Goal: Check status

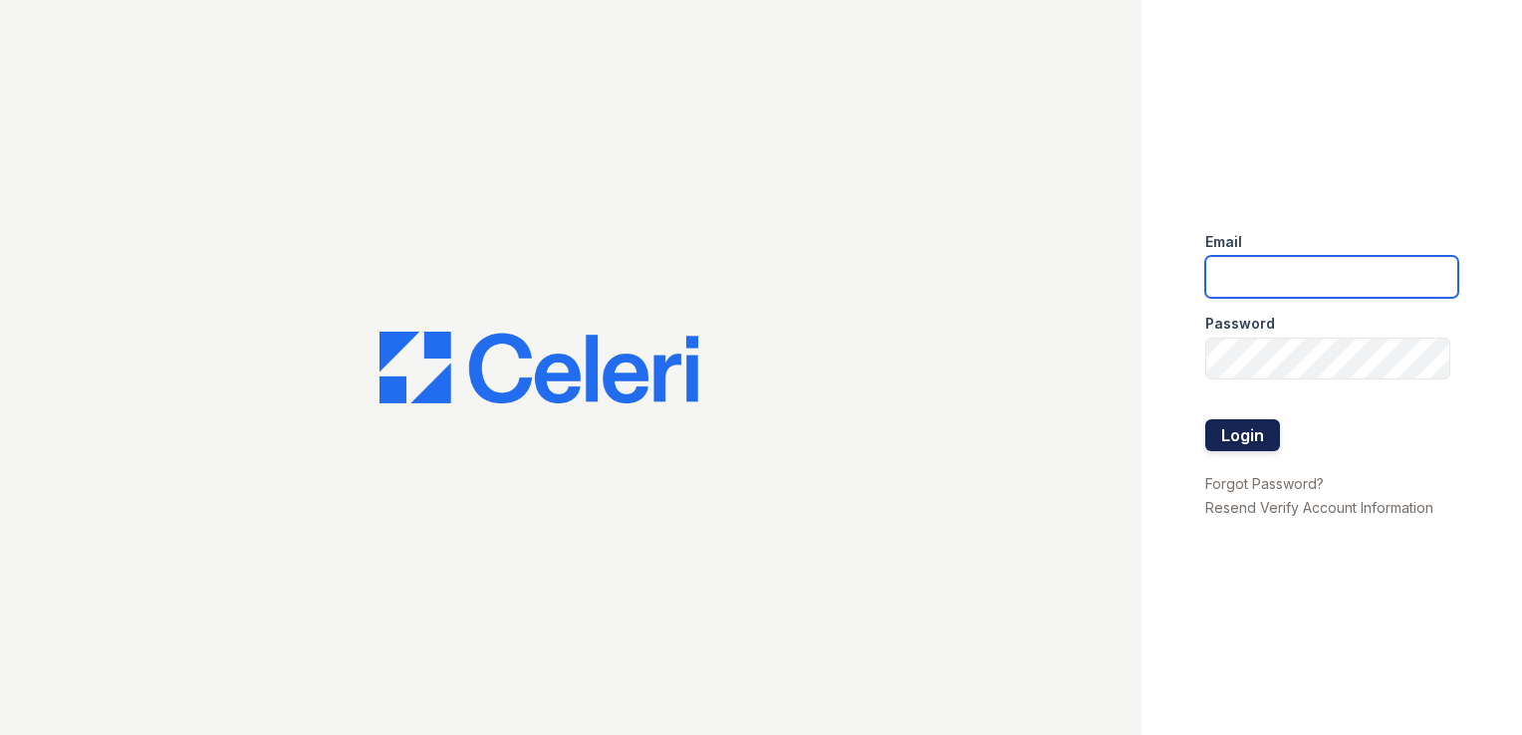
type input "haven.pm@cafmanagement.com"
click at [1250, 449] on button "Login" at bounding box center [1242, 435] width 75 height 32
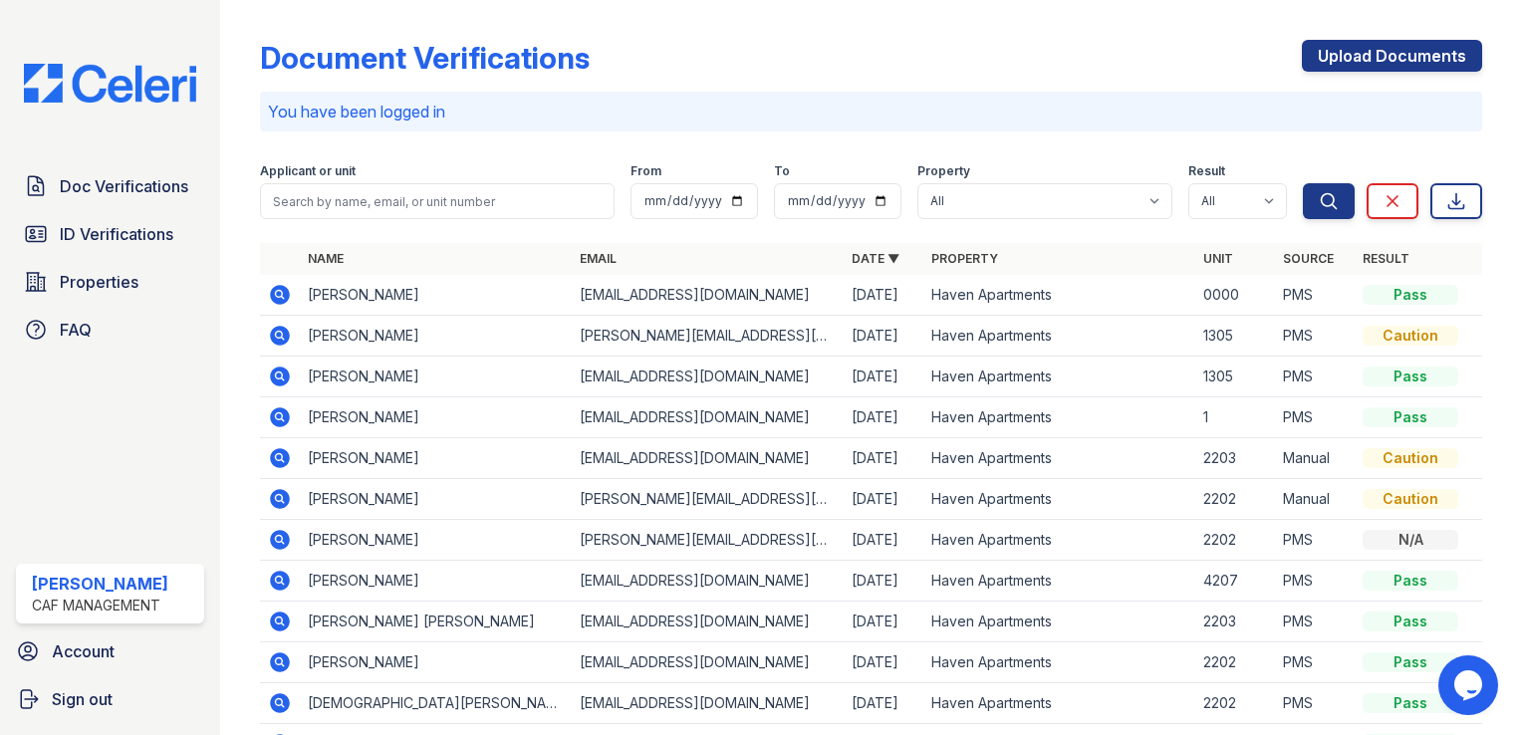
click at [276, 376] on icon at bounding box center [280, 377] width 24 height 24
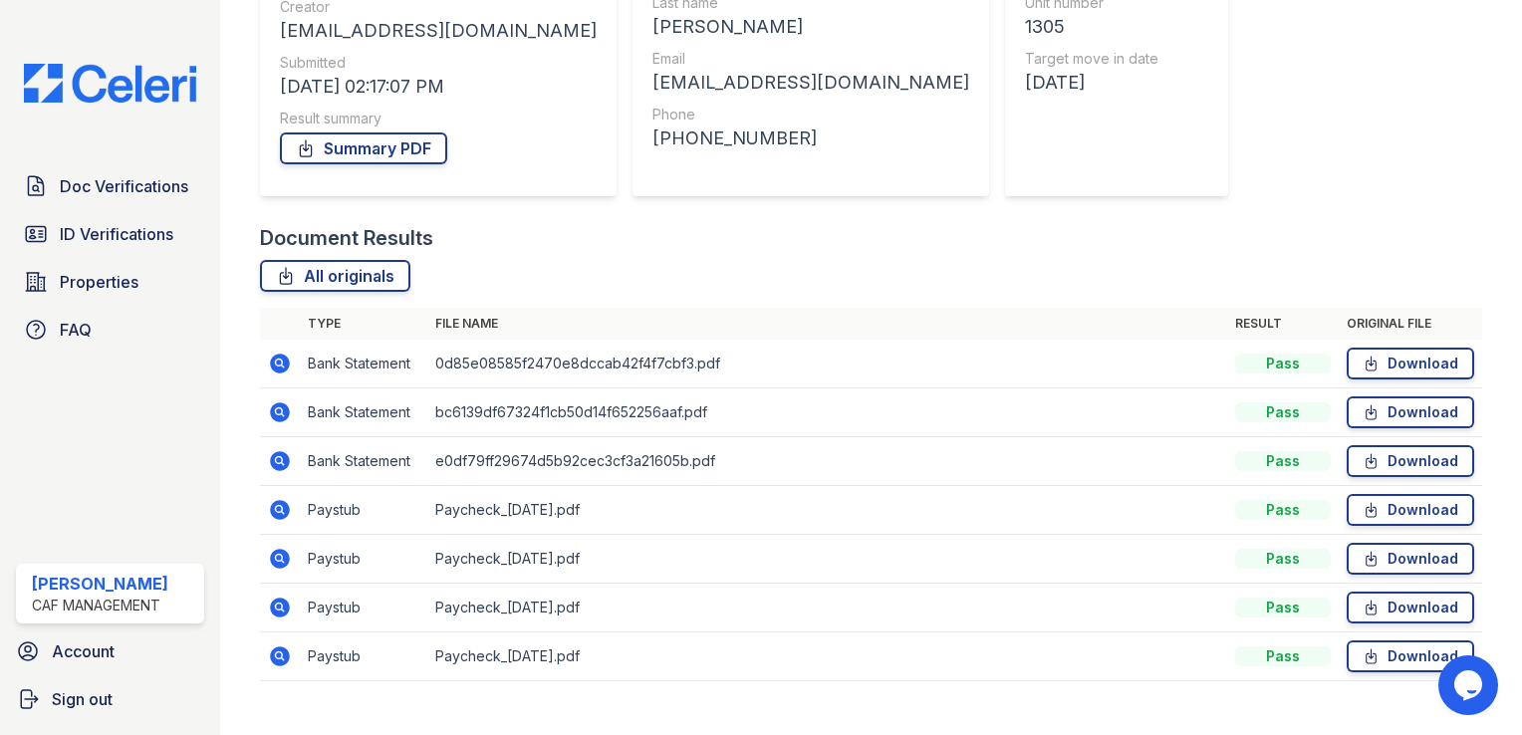
scroll to position [298, 0]
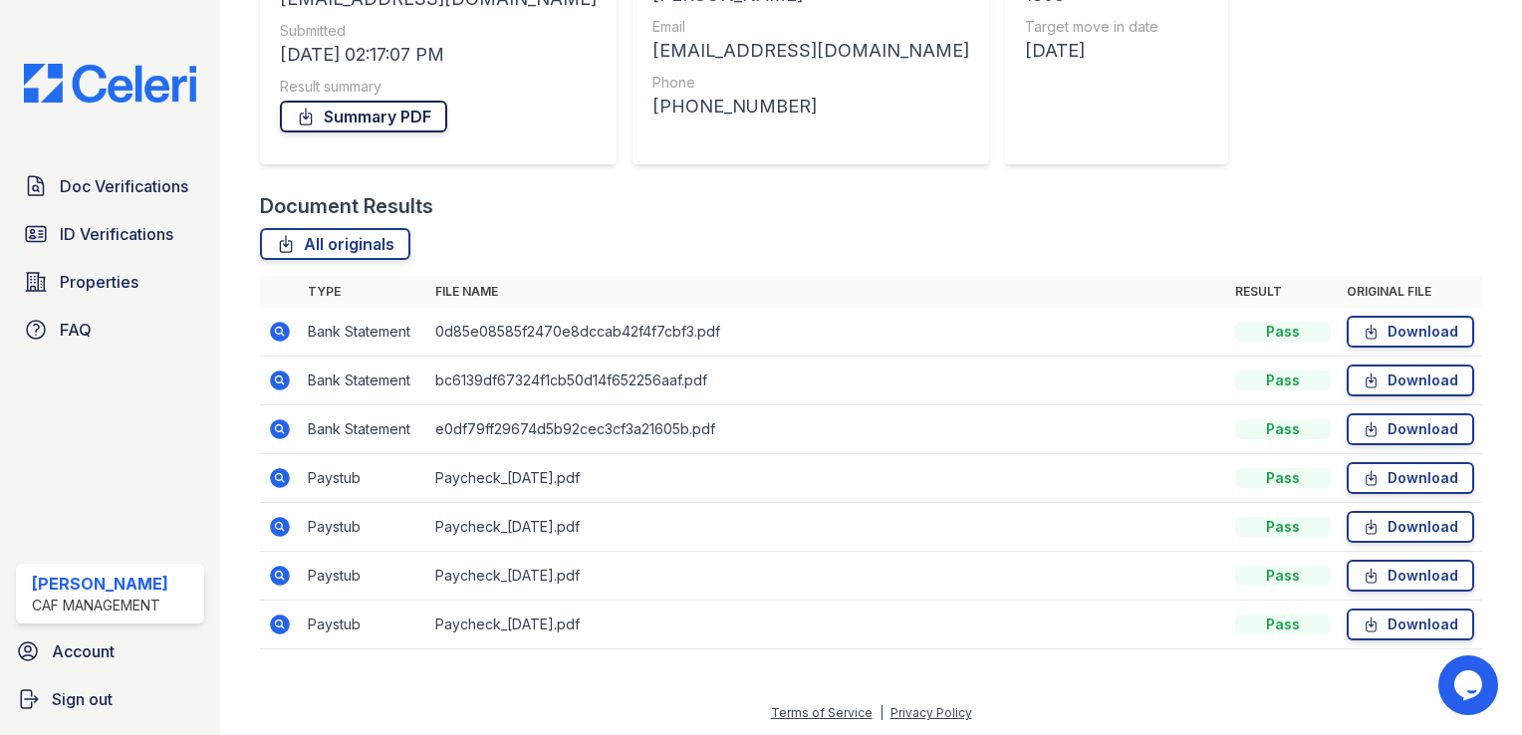
click at [375, 115] on link "Summary PDF" at bounding box center [363, 117] width 167 height 32
click at [278, 429] on icon at bounding box center [278, 427] width 5 height 5
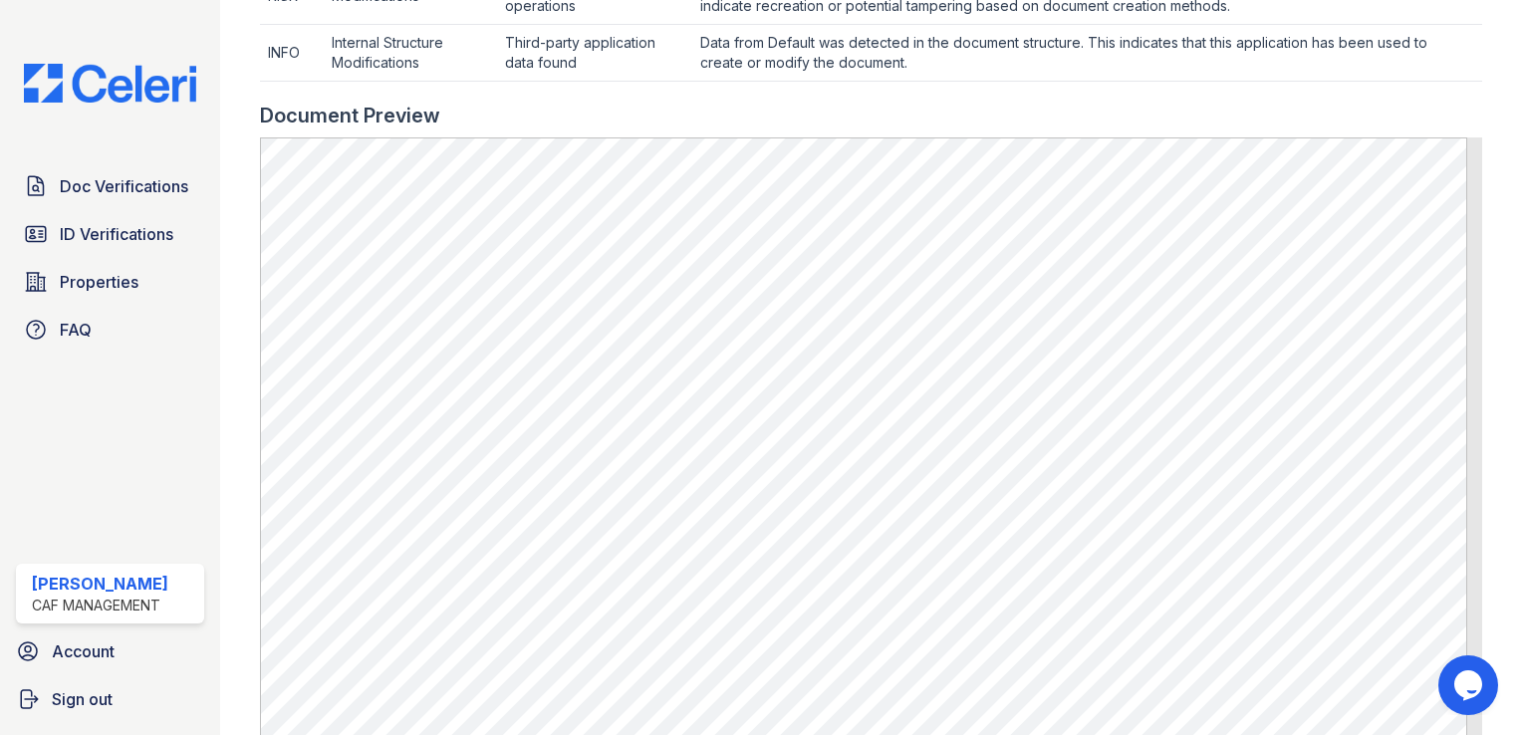
scroll to position [896, 0]
